Goal: Task Accomplishment & Management: Manage account settings

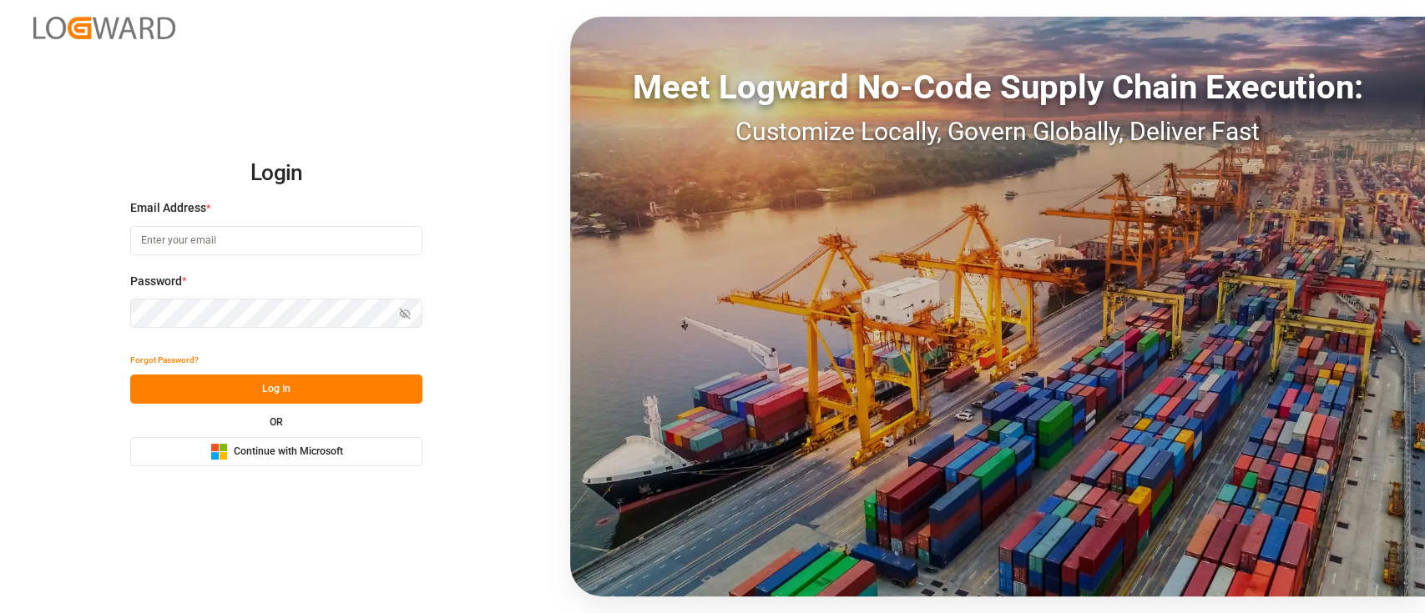
click at [280, 458] on span "Continue with Microsoft" at bounding box center [288, 452] width 109 height 15
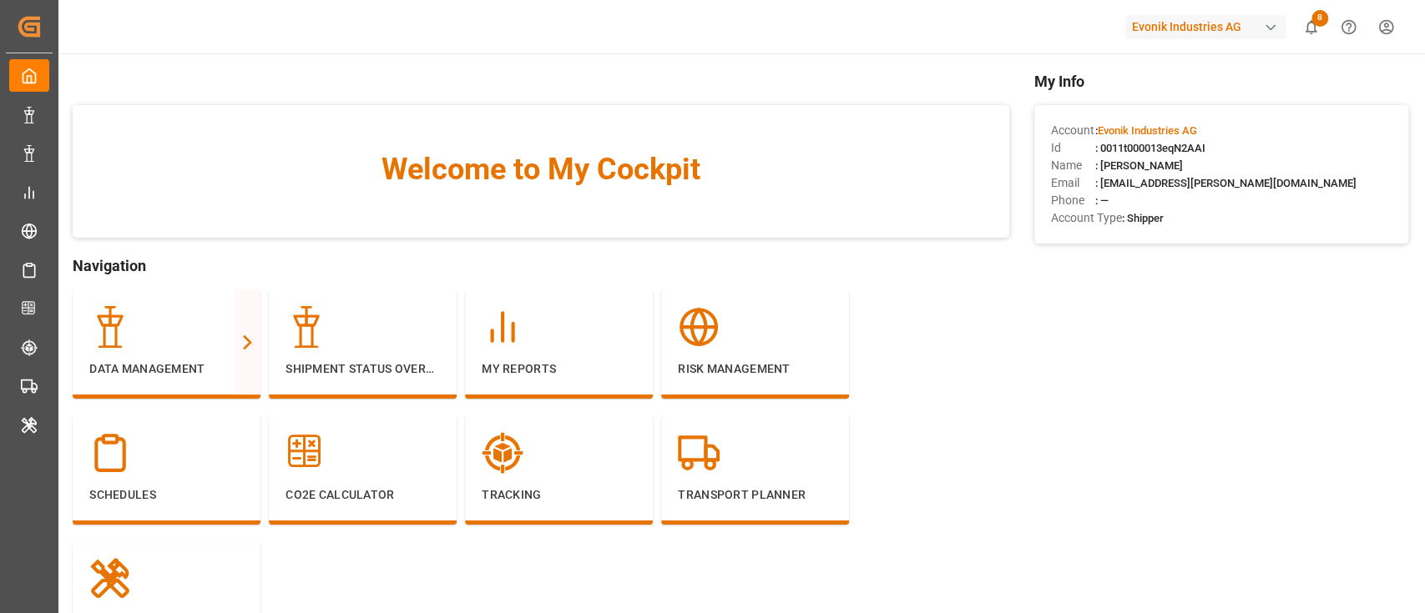
click at [1228, 19] on div "Evonik Industries AG" at bounding box center [1205, 27] width 160 height 24
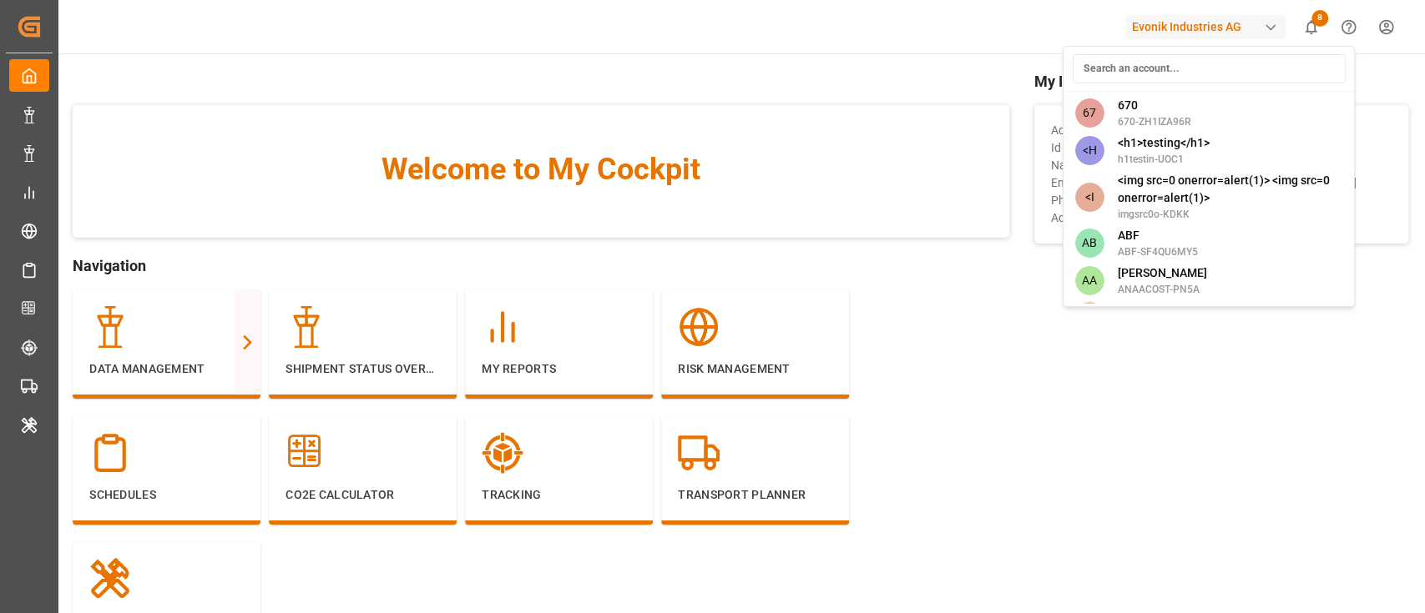
click at [1148, 70] on input at bounding box center [1208, 68] width 273 height 29
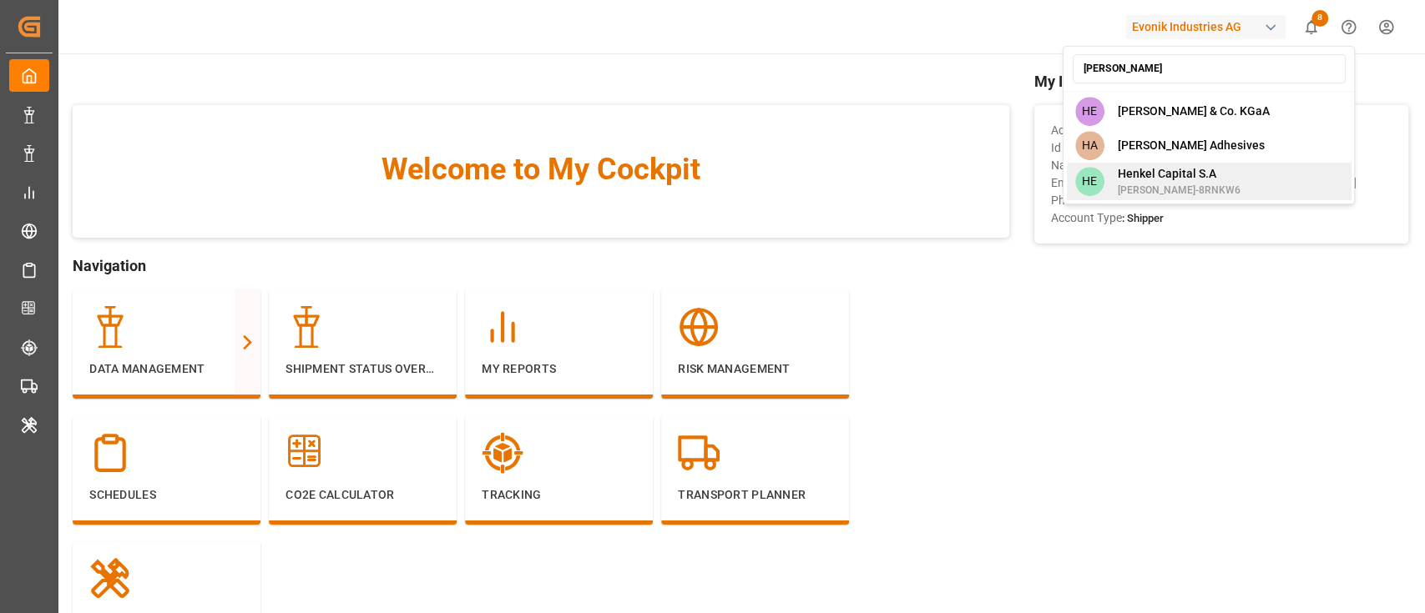
type input "[PERSON_NAME]"
click at [1158, 169] on span "Henkel Capital S.A" at bounding box center [1178, 174] width 123 height 18
